Goal: Task Accomplishment & Management: Manage account settings

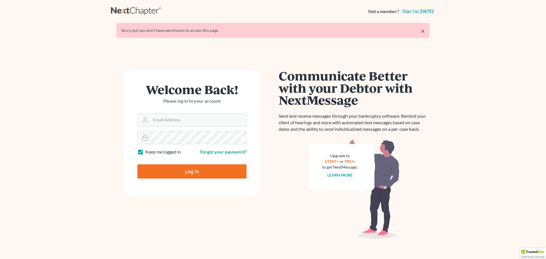
type input "nsader@saderlawfirm.com"
click at [193, 169] on input "Log In" at bounding box center [191, 171] width 109 height 14
type input "Thinking..."
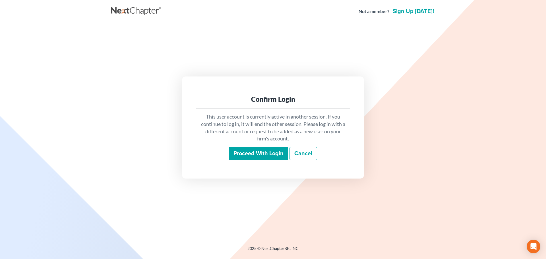
click at [256, 152] on input "Proceed with login" at bounding box center [258, 153] width 59 height 13
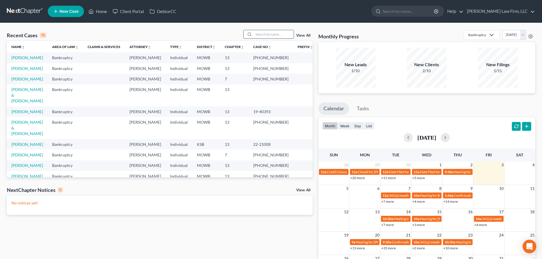
click at [258, 35] on input "search" at bounding box center [274, 34] width 40 height 8
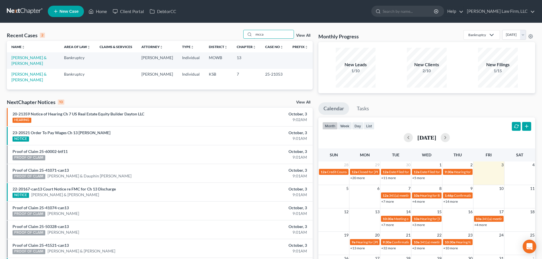
type input "mcca"
click at [24, 56] on link "[PERSON_NAME] & [PERSON_NAME]" at bounding box center [28, 60] width 35 height 11
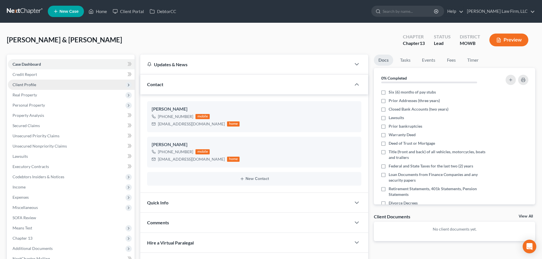
click at [43, 82] on span "Client Profile" at bounding box center [71, 85] width 127 height 10
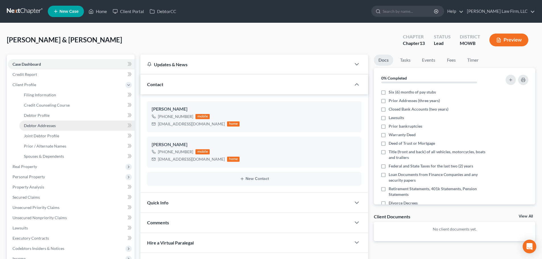
click at [52, 124] on span "Debtor Addresses" at bounding box center [40, 125] width 32 height 5
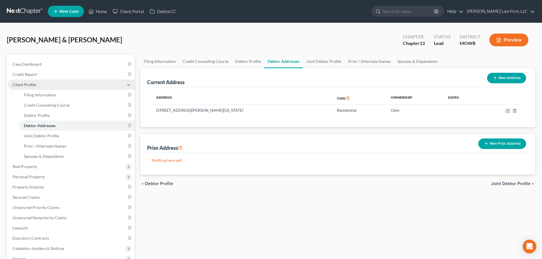
click at [32, 83] on span "Client Profile" at bounding box center [25, 84] width 24 height 5
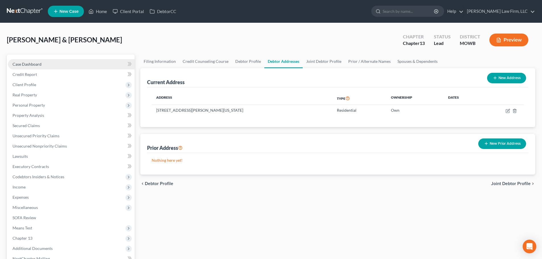
click at [35, 62] on span "Case Dashboard" at bounding box center [27, 64] width 29 height 5
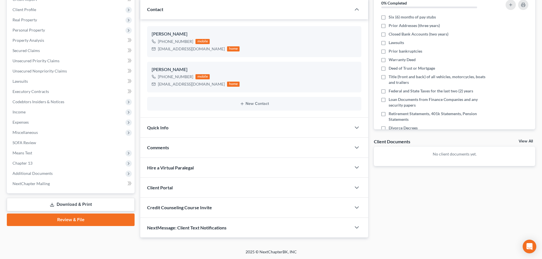
scroll to position [75, 0]
click at [356, 226] on icon "button" at bounding box center [356, 227] width 7 height 7
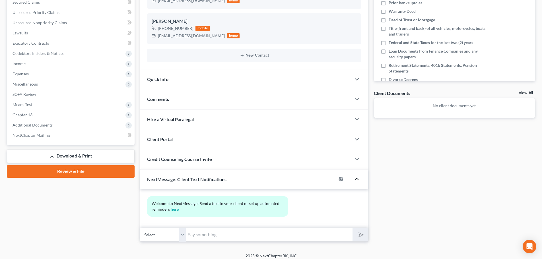
scroll to position [128, 0]
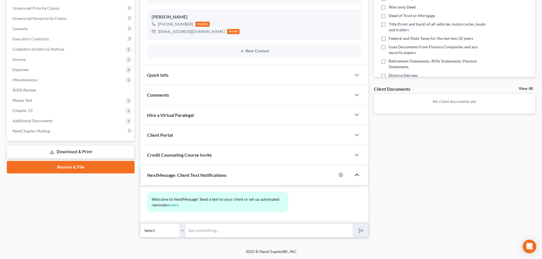
click at [182, 230] on select "Select [PHONE_NUMBER] - [PERSON_NAME] [PHONE_NUMBER] - [PERSON_NAME]" at bounding box center [163, 231] width 46 height 14
click at [340, 173] on icon "button" at bounding box center [341, 175] width 5 height 5
select select "4"
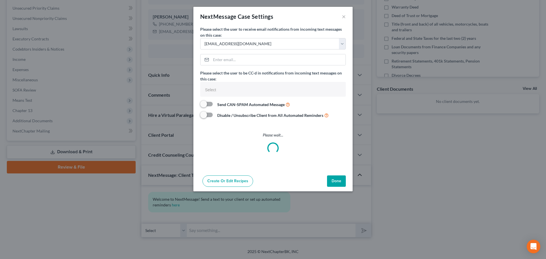
select select
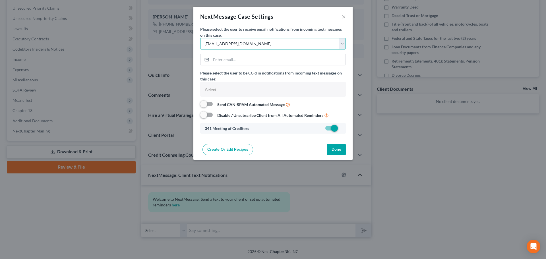
click at [342, 45] on select "Select [EMAIL_ADDRESS][DOMAIN_NAME] [EMAIL_ADDRESS][DOMAIN_NAME] [EMAIL_ADDRESS…" at bounding box center [273, 43] width 146 height 11
select select "9"
click at [200, 38] on select "Select [EMAIL_ADDRESS][DOMAIN_NAME] [EMAIL_ADDRESS][DOMAIN_NAME] [EMAIL_ADDRESS…" at bounding box center [273, 43] width 146 height 11
click at [341, 146] on button "Done" at bounding box center [336, 149] width 19 height 11
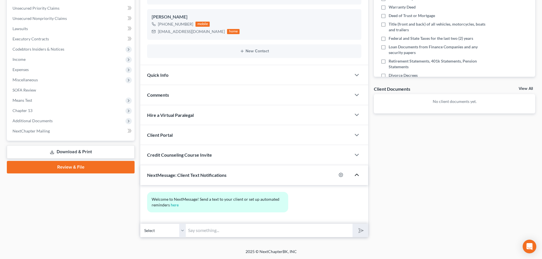
click at [230, 77] on div "Quick Info" at bounding box center [245, 75] width 211 height 20
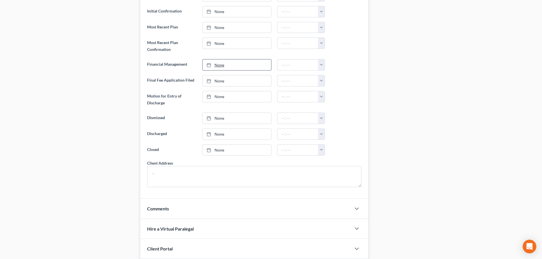
scroll to position [384, 0]
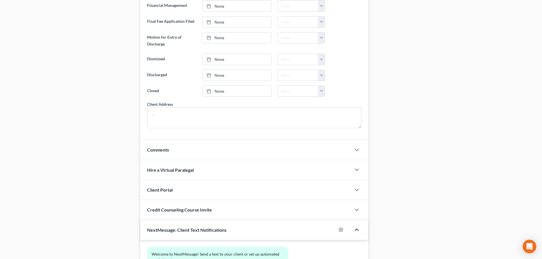
click at [190, 149] on div "Comments" at bounding box center [245, 150] width 211 height 20
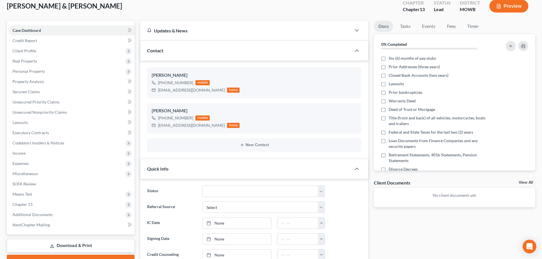
scroll to position [0, 0]
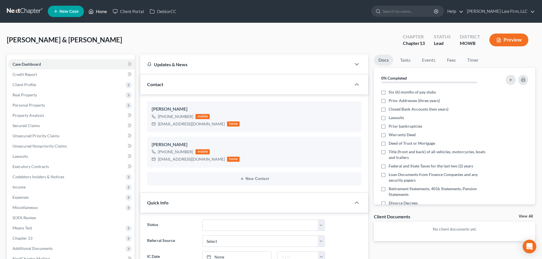
click at [101, 9] on link "Home" at bounding box center [98, 11] width 24 height 10
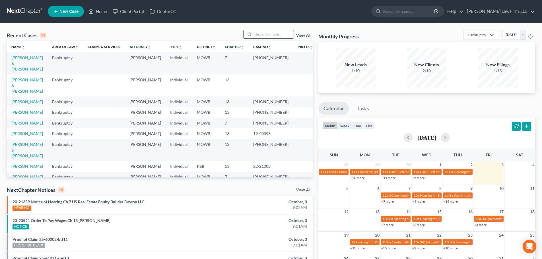
click at [258, 35] on input "search" at bounding box center [274, 34] width 40 height 8
type input "[PERSON_NAME]"
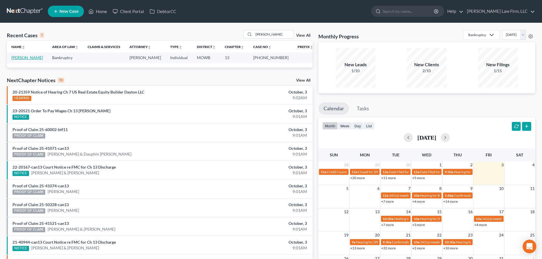
click at [26, 57] on link "[PERSON_NAME]" at bounding box center [27, 57] width 32 height 5
select select "6"
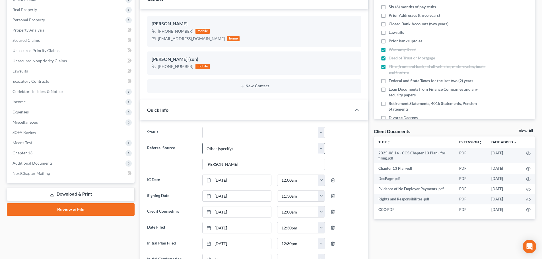
scroll to position [167, 0]
click at [47, 161] on span "Additional Documents" at bounding box center [33, 163] width 40 height 5
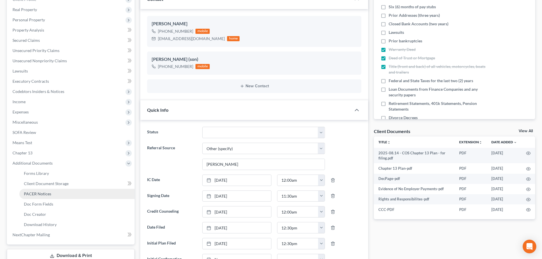
click at [45, 191] on span "PACER Notices" at bounding box center [37, 193] width 27 height 5
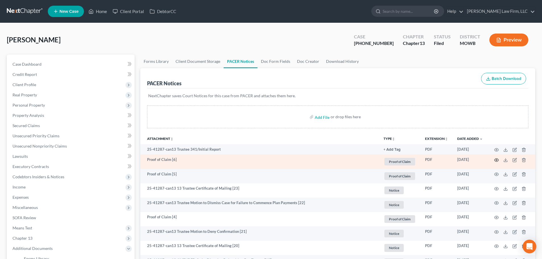
click at [496, 159] on icon "button" at bounding box center [496, 160] width 5 height 5
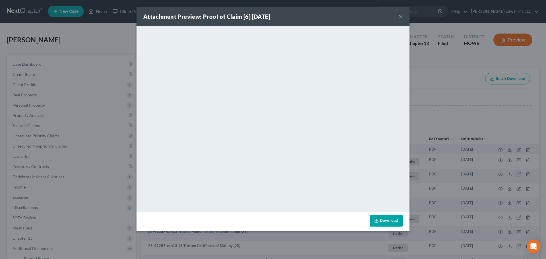
click at [401, 16] on button "×" at bounding box center [401, 16] width 4 height 7
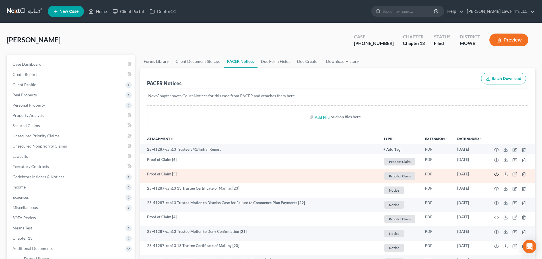
click at [495, 172] on icon "button" at bounding box center [496, 174] width 5 height 5
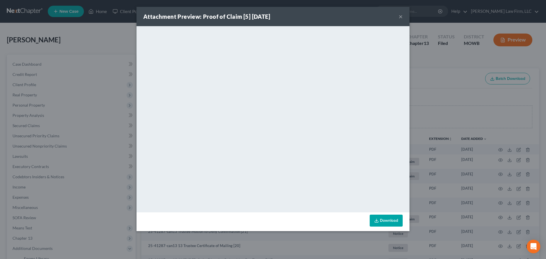
click at [400, 16] on button "×" at bounding box center [401, 16] width 4 height 7
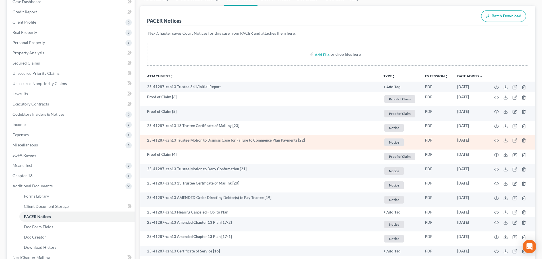
scroll to position [57, 0]
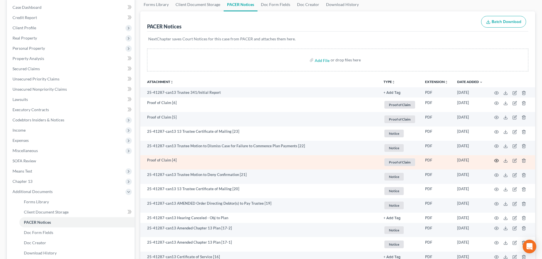
click at [496, 159] on icon "button" at bounding box center [497, 160] width 4 height 3
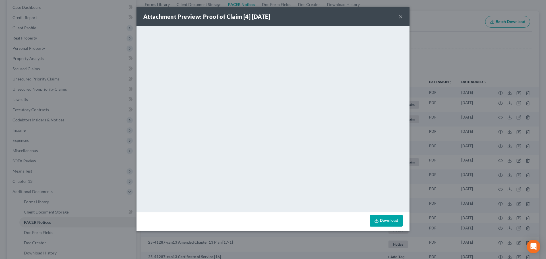
click at [401, 15] on button "×" at bounding box center [401, 16] width 4 height 7
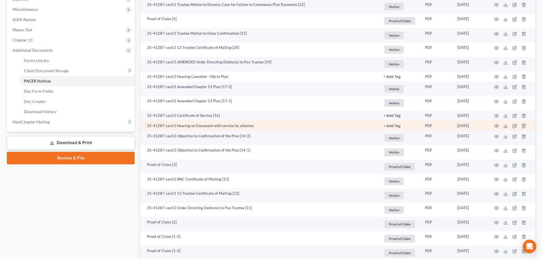
scroll to position [199, 0]
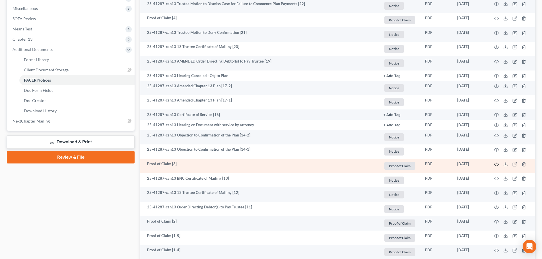
click at [495, 162] on icon "button" at bounding box center [496, 164] width 5 height 5
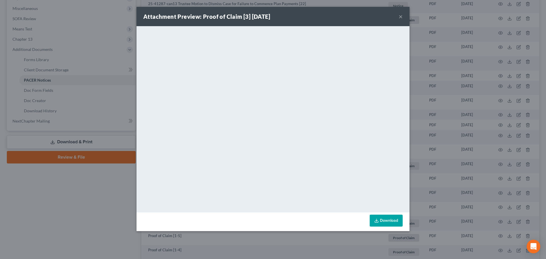
click at [402, 16] on button "×" at bounding box center [401, 16] width 4 height 7
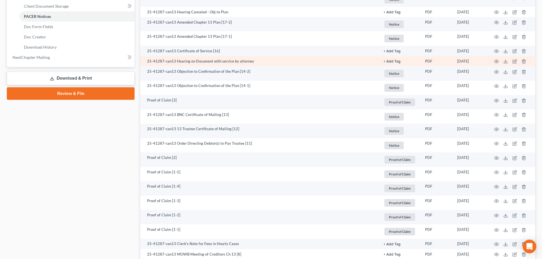
scroll to position [285, 0]
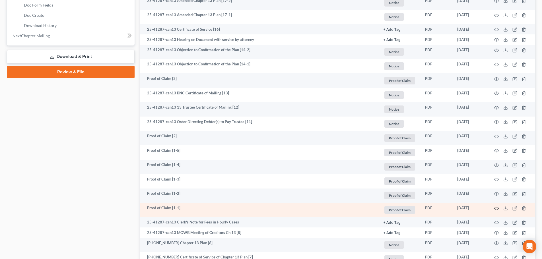
click at [495, 207] on icon "button" at bounding box center [496, 208] width 5 height 5
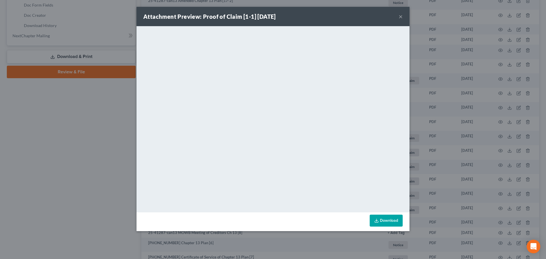
drag, startPoint x: 401, startPoint y: 14, endPoint x: 392, endPoint y: 18, distance: 9.6
click at [401, 14] on button "×" at bounding box center [401, 16] width 4 height 7
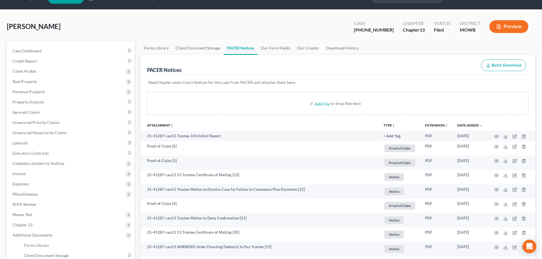
scroll to position [0, 0]
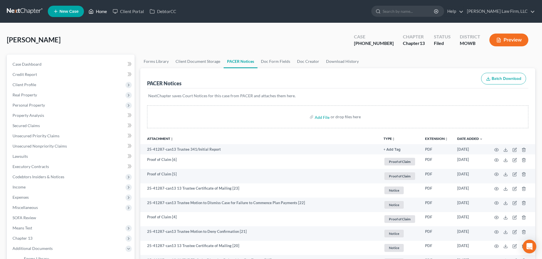
click at [100, 11] on link "Home" at bounding box center [98, 11] width 24 height 10
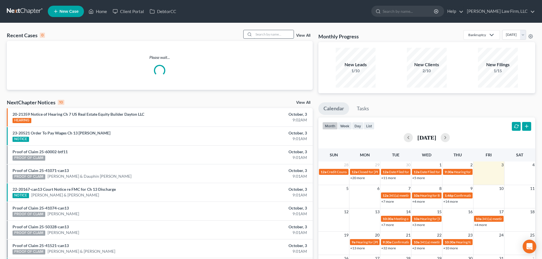
click at [258, 33] on input "search" at bounding box center [274, 34] width 40 height 8
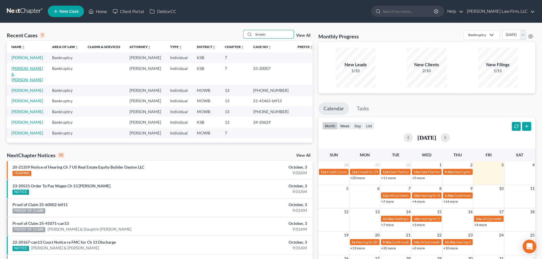
type input "brown"
click at [28, 69] on link "[PERSON_NAME] & [PERSON_NAME]" at bounding box center [27, 74] width 32 height 16
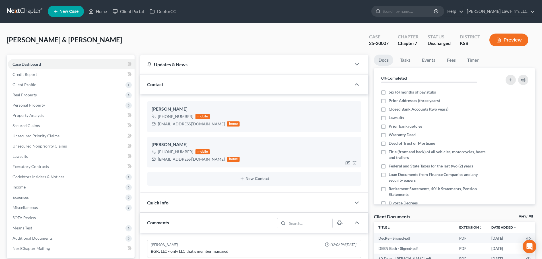
scroll to position [430, 0]
drag, startPoint x: 102, startPoint y: 11, endPoint x: 265, endPoint y: 31, distance: 164.6
click at [102, 11] on link "Home" at bounding box center [98, 11] width 24 height 10
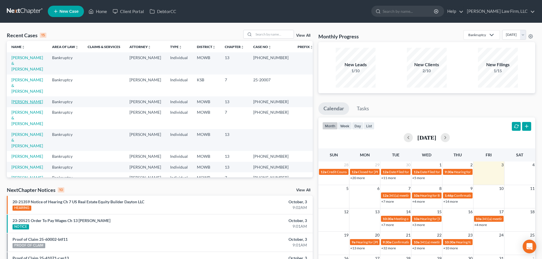
click at [30, 99] on link "[PERSON_NAME]" at bounding box center [27, 101] width 32 height 5
select select "3"
select select "6"
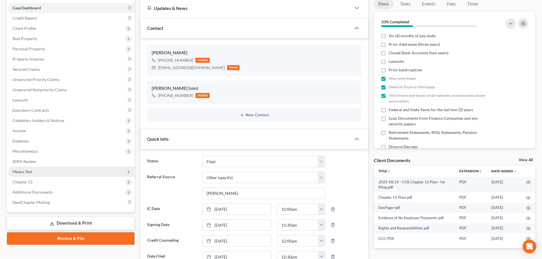
scroll to position [57, 0]
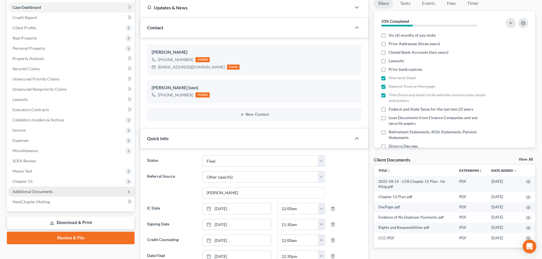
click at [55, 190] on span "Additional Documents" at bounding box center [71, 192] width 127 height 10
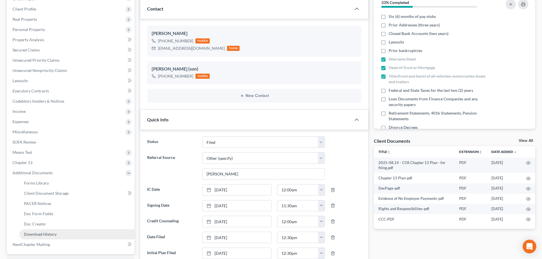
scroll to position [114, 0]
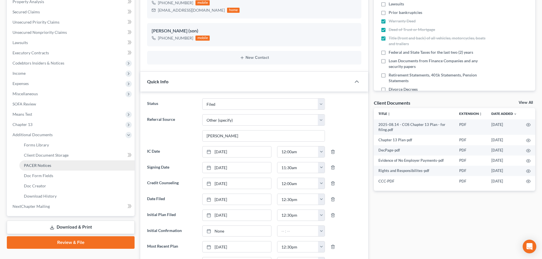
click at [45, 164] on span "PACER Notices" at bounding box center [37, 165] width 27 height 5
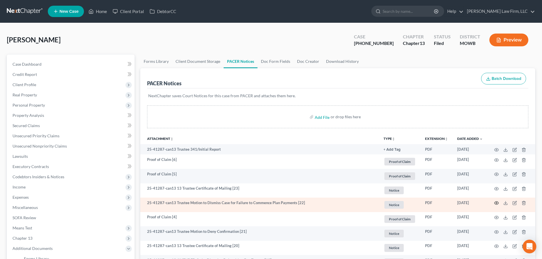
click at [497, 202] on icon "button" at bounding box center [496, 203] width 5 height 5
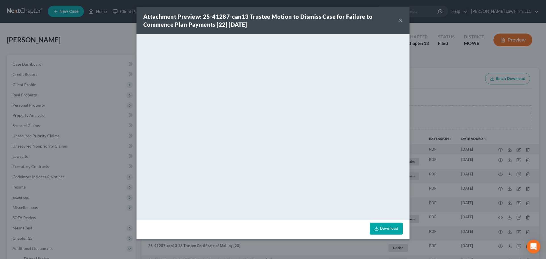
click at [401, 20] on button "×" at bounding box center [401, 20] width 4 height 7
